Goal: Transaction & Acquisition: Purchase product/service

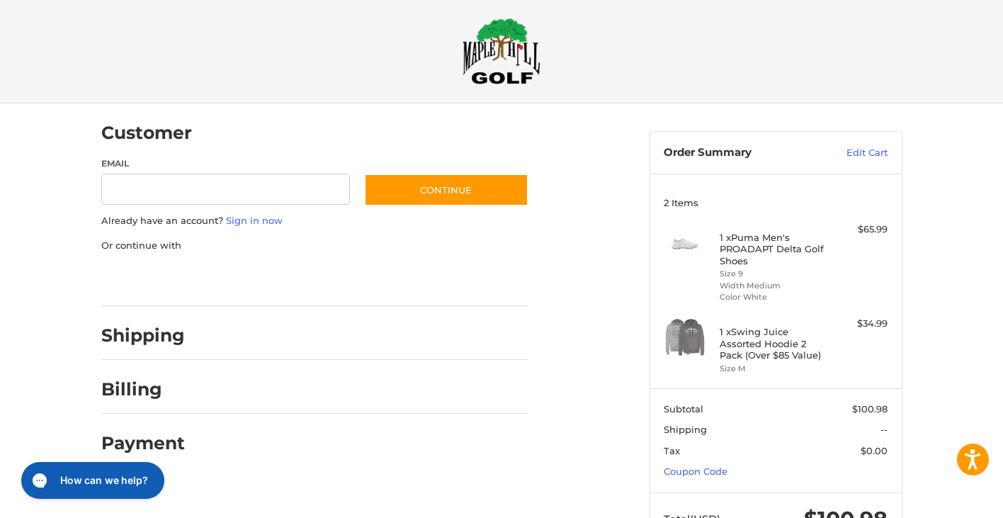
click at [277, 188] on input "Email" at bounding box center [225, 190] width 249 height 32
type input "**********"
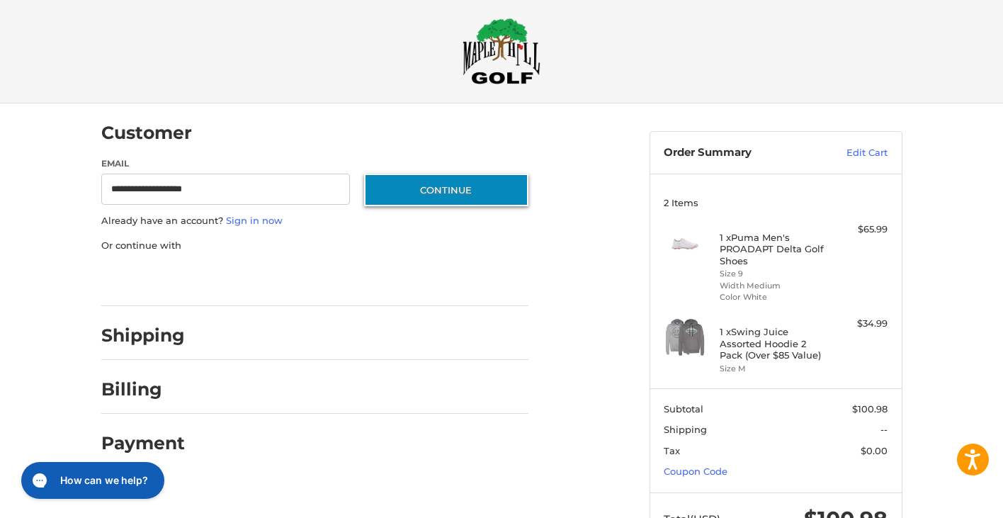
click at [456, 194] on button "Continue" at bounding box center [446, 190] width 164 height 33
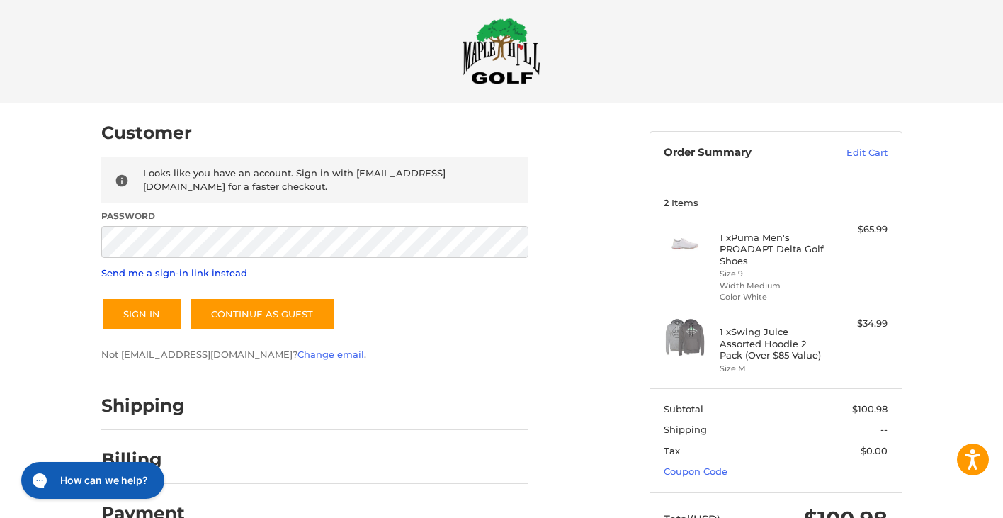
click at [205, 269] on link "Send me a sign-in link instead" at bounding box center [174, 272] width 146 height 11
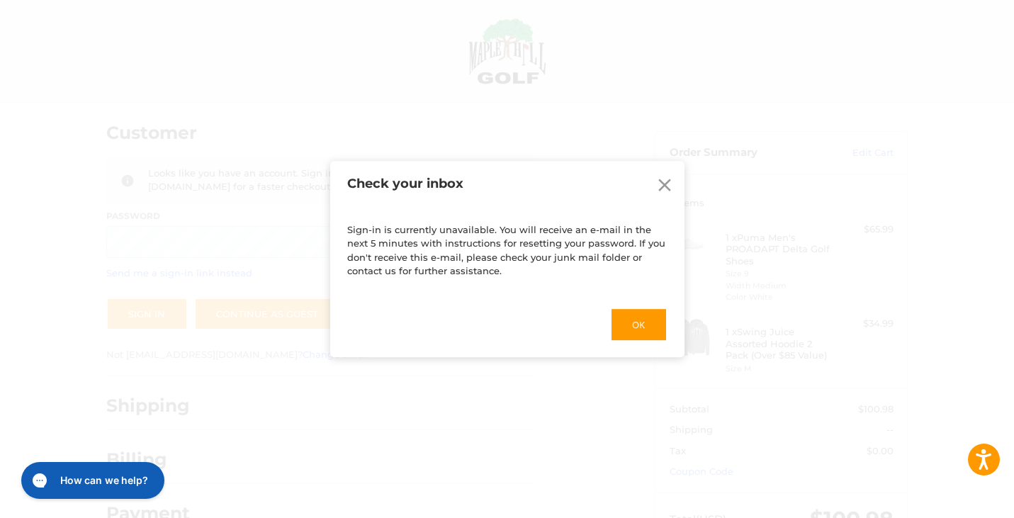
click at [658, 312] on div "Sign-in is currently unavailable. You will receive an e-mail in the next 5 minu…" at bounding box center [507, 283] width 354 height 150
click at [624, 317] on button "Ok" at bounding box center [638, 325] width 57 height 34
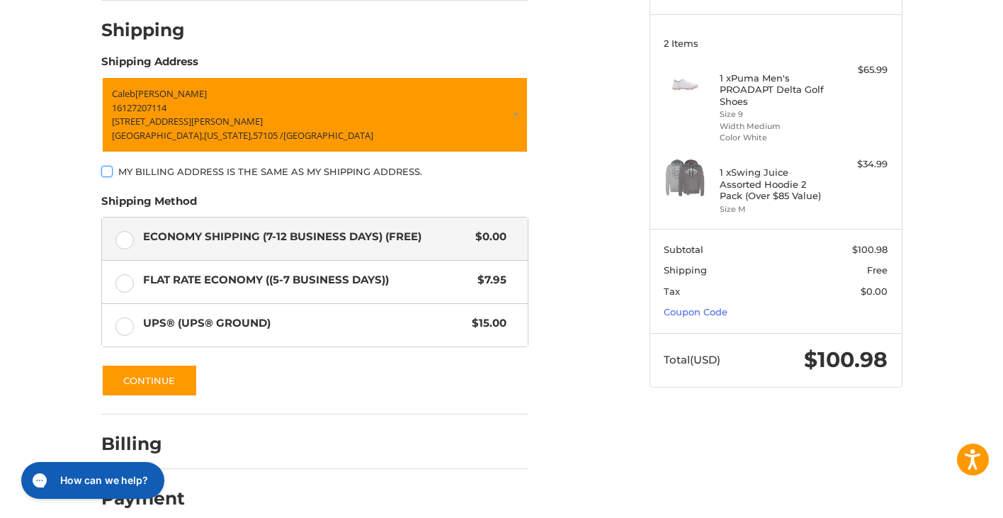
scroll to position [187, 0]
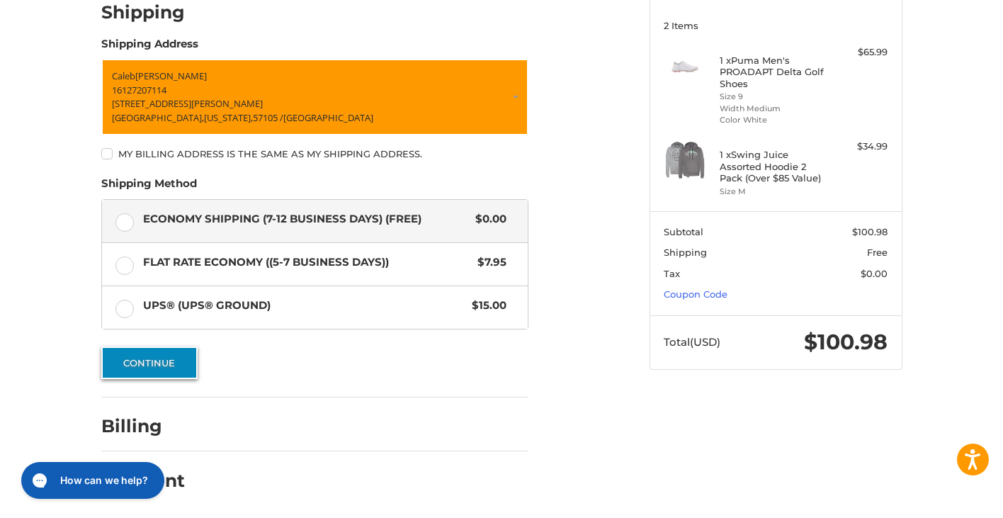
click at [184, 366] on button "Continue" at bounding box center [149, 362] width 96 height 33
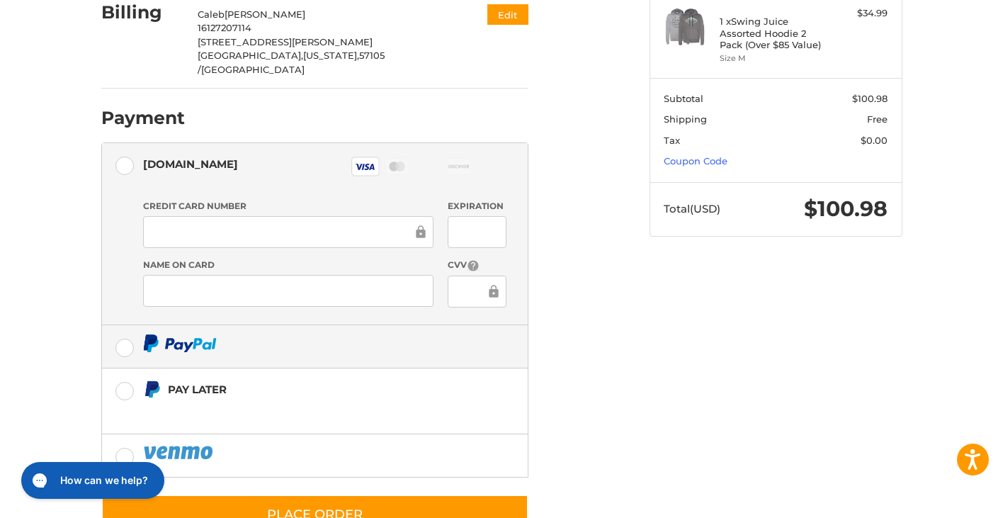
scroll to position [341, 0]
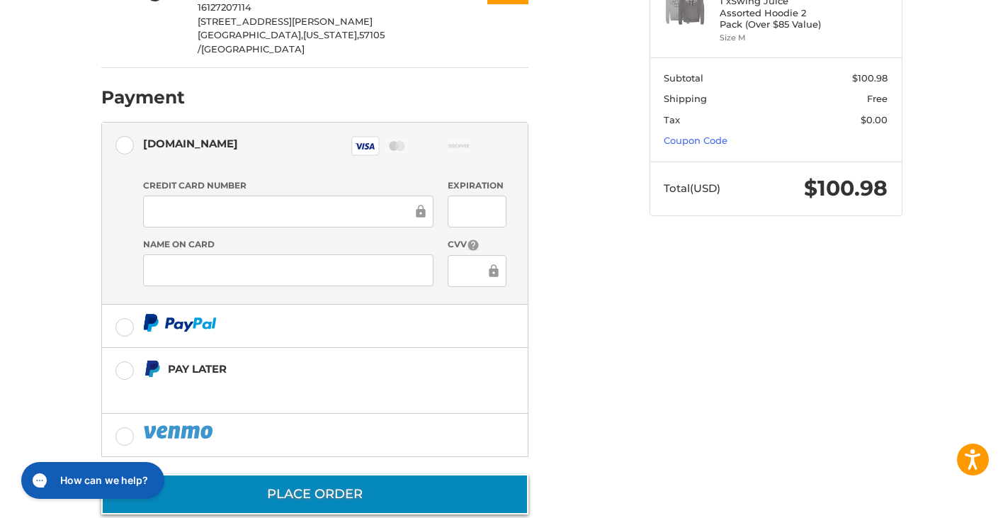
click at [376, 474] on button "Place Order" at bounding box center [314, 494] width 427 height 40
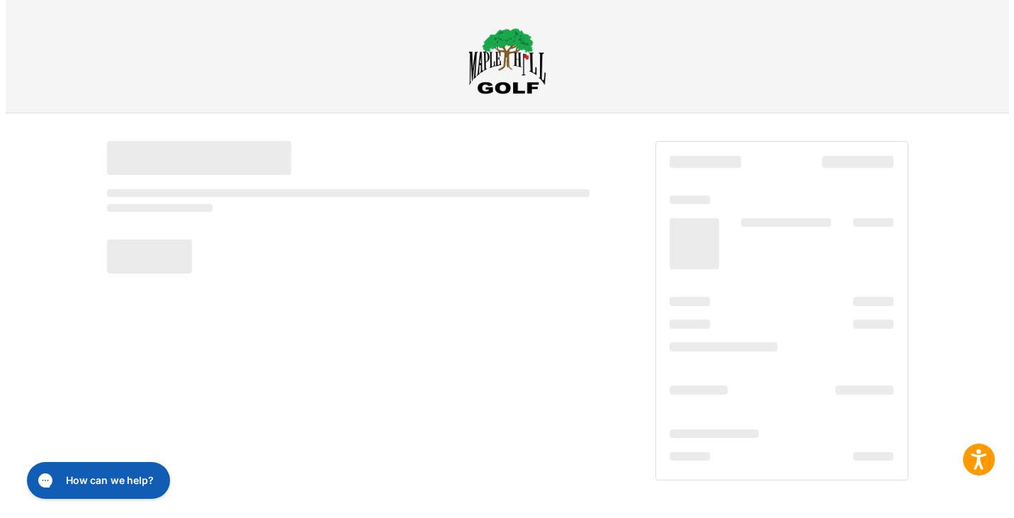
scroll to position [0, 0]
